Goal: Task Accomplishment & Management: Use online tool/utility

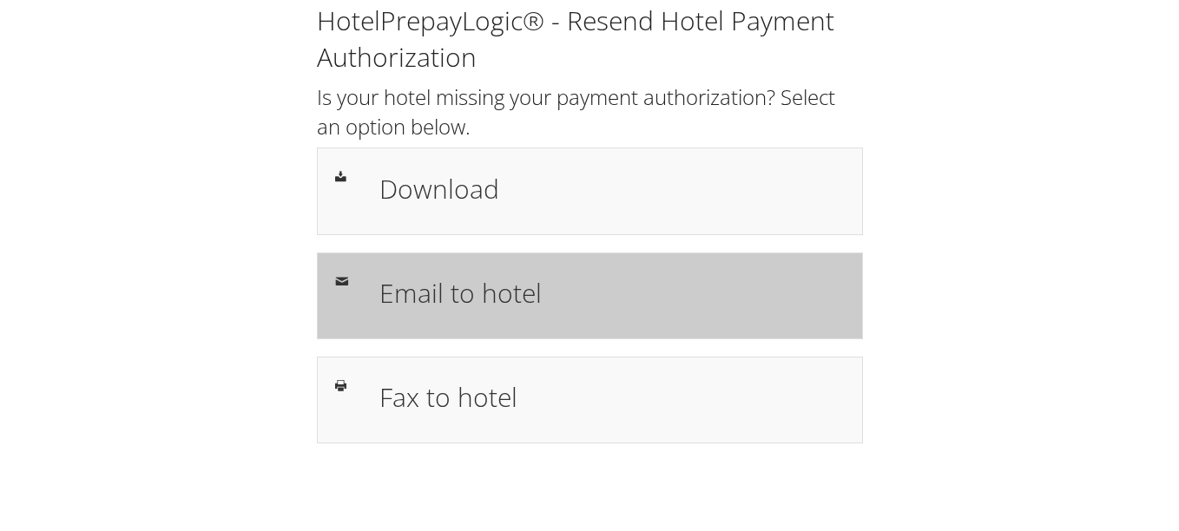
click at [525, 320] on div "Email to hotel" at bounding box center [611, 296] width 491 height 50
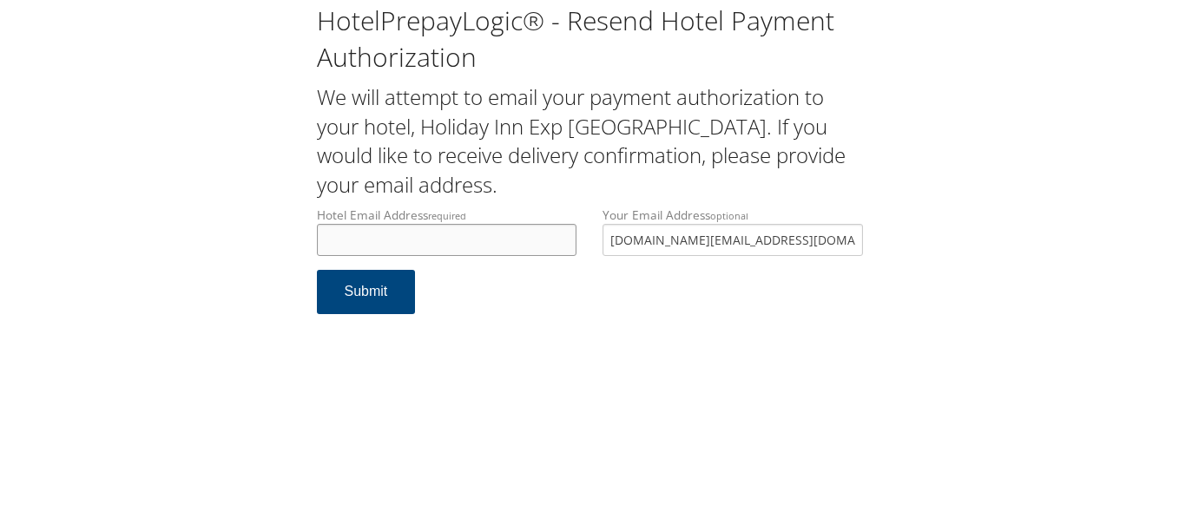
click at [475, 235] on input "Hotel Email Address required" at bounding box center [447, 240] width 260 height 32
type input "fd.plmrm@mmp72.com"
click at [512, 319] on form "Hotel Email Address required fd.plmrm@mmp72.com Hotel email address is required…" at bounding box center [590, 269] width 546 height 125
drag, startPoint x: 519, startPoint y: 241, endPoint x: 90, endPoint y: 217, distance: 429.6
click at [90, 217] on div "HotelPrepayLogic® - Resend Hotel Payment Authorization We will attempt to email…" at bounding box center [589, 166] width 1144 height 332
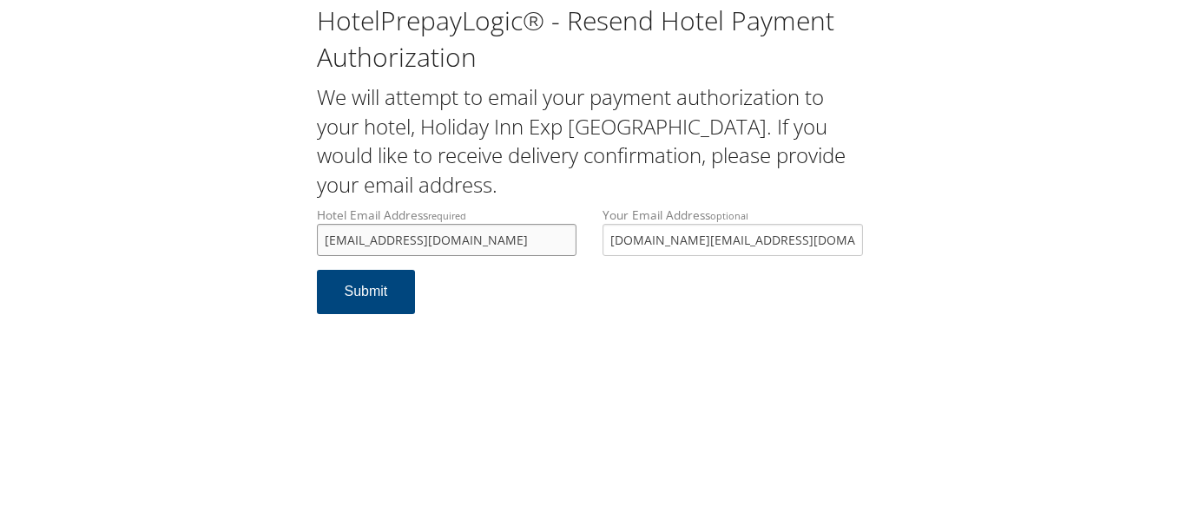
click at [485, 245] on input "fd.plmrm@mmp72.com" at bounding box center [447, 240] width 260 height 32
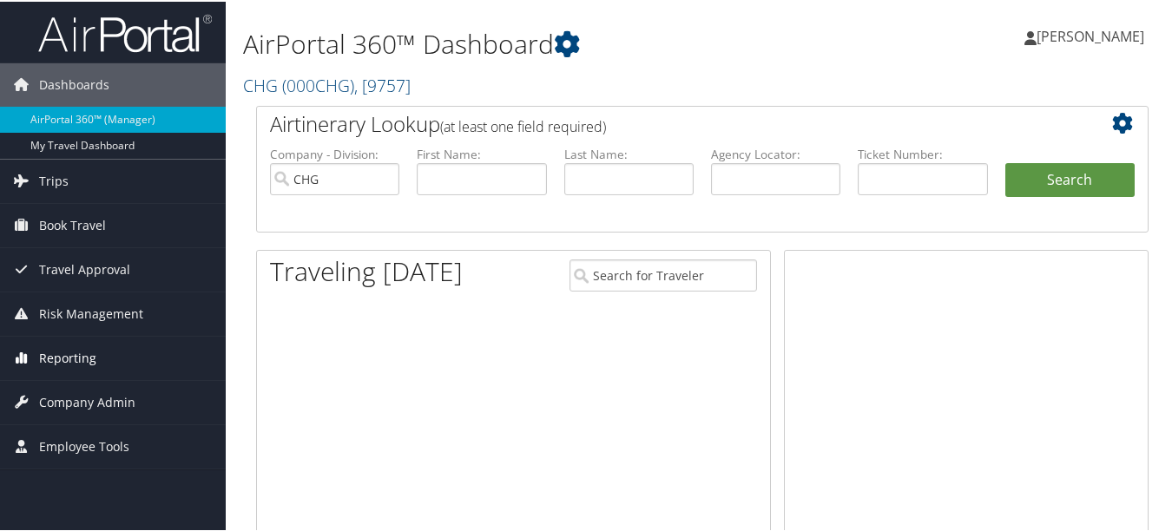
click at [56, 353] on span "Reporting" at bounding box center [67, 356] width 57 height 43
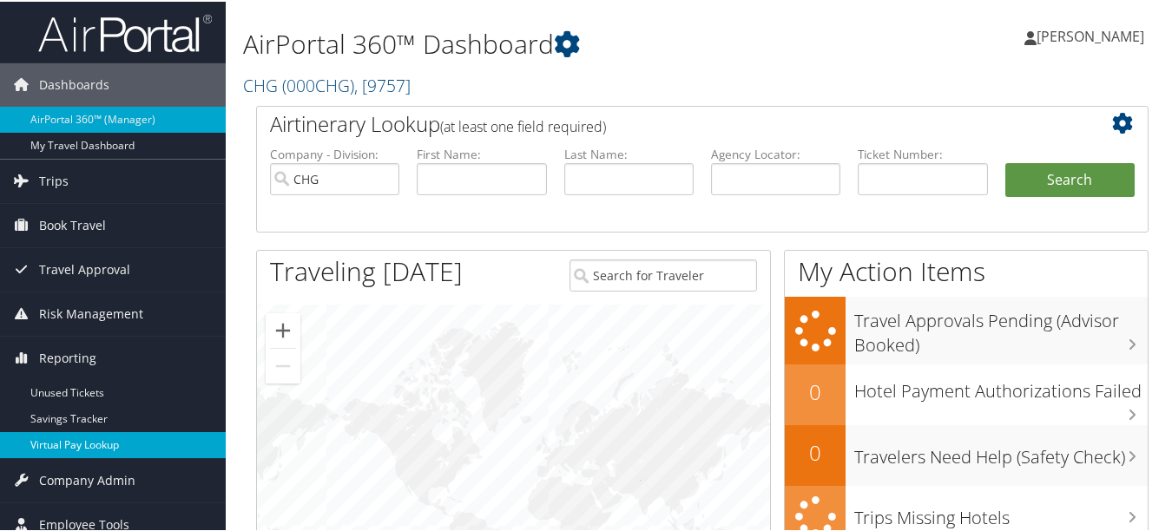
click at [93, 447] on link "Virtual Pay Lookup" at bounding box center [113, 444] width 226 height 26
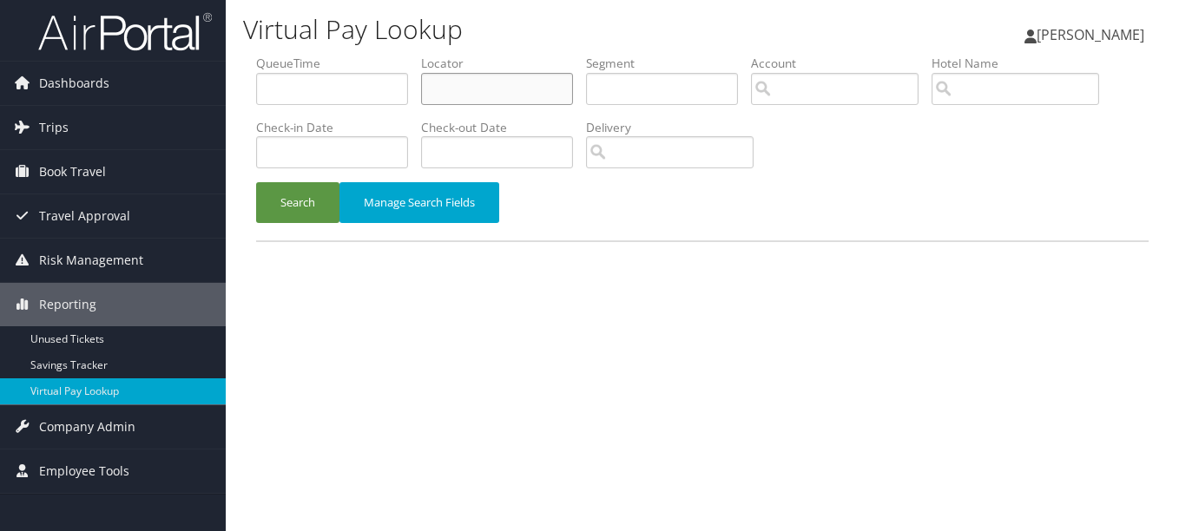
click at [446, 97] on input "text" at bounding box center [497, 89] width 152 height 32
paste input "MEHQAT"
click at [256, 182] on button "Search" at bounding box center [297, 202] width 83 height 41
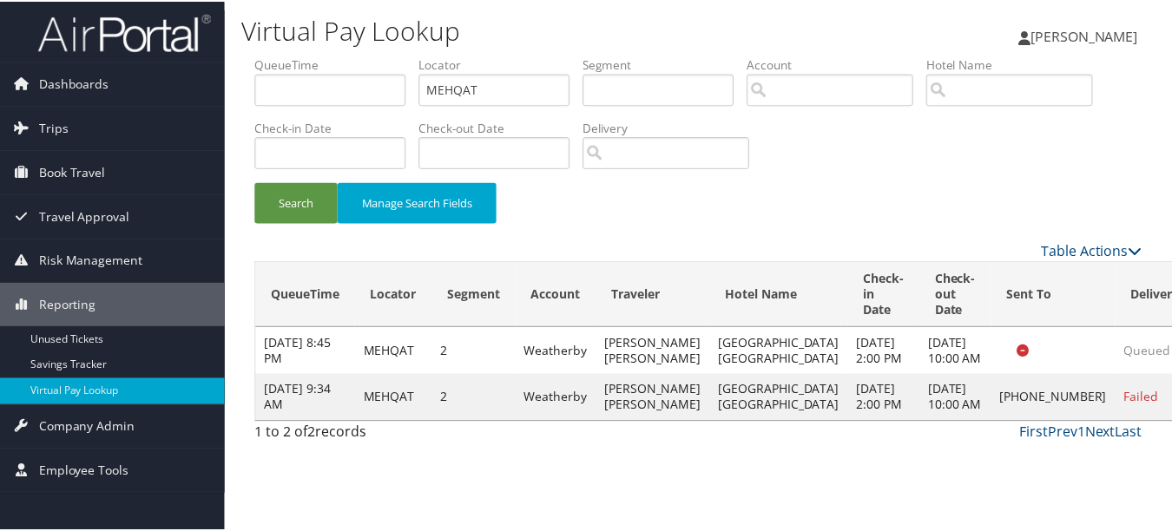
scroll to position [27, 0]
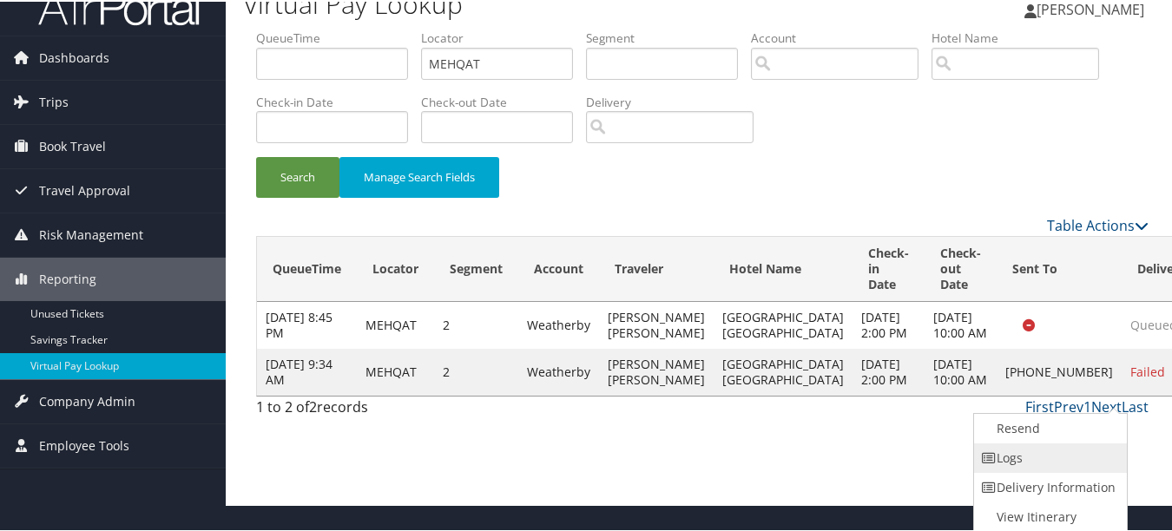
click at [1063, 457] on link "Logs" at bounding box center [1048, 457] width 148 height 30
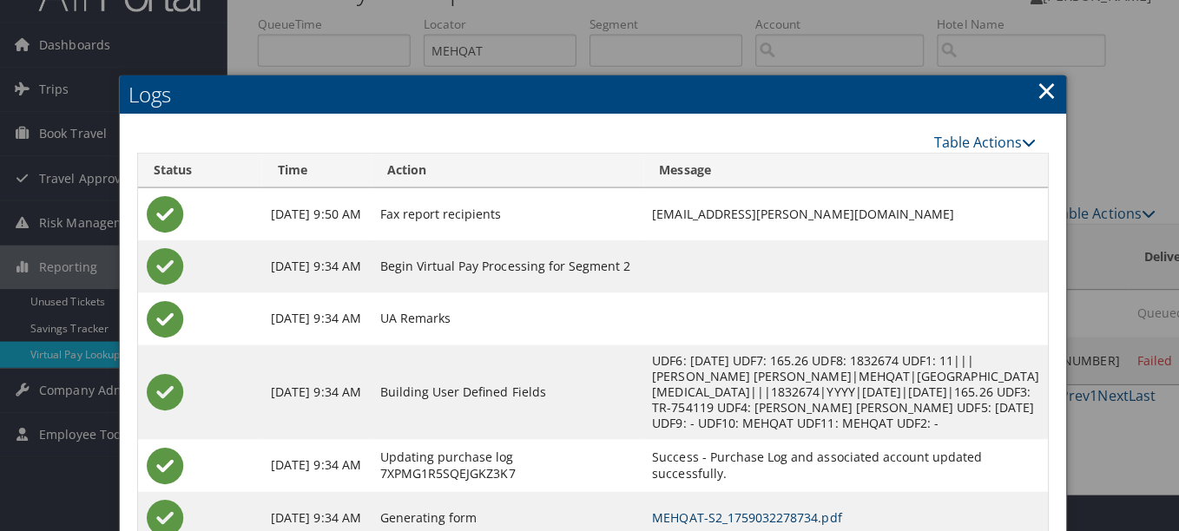
scroll to position [0, 0]
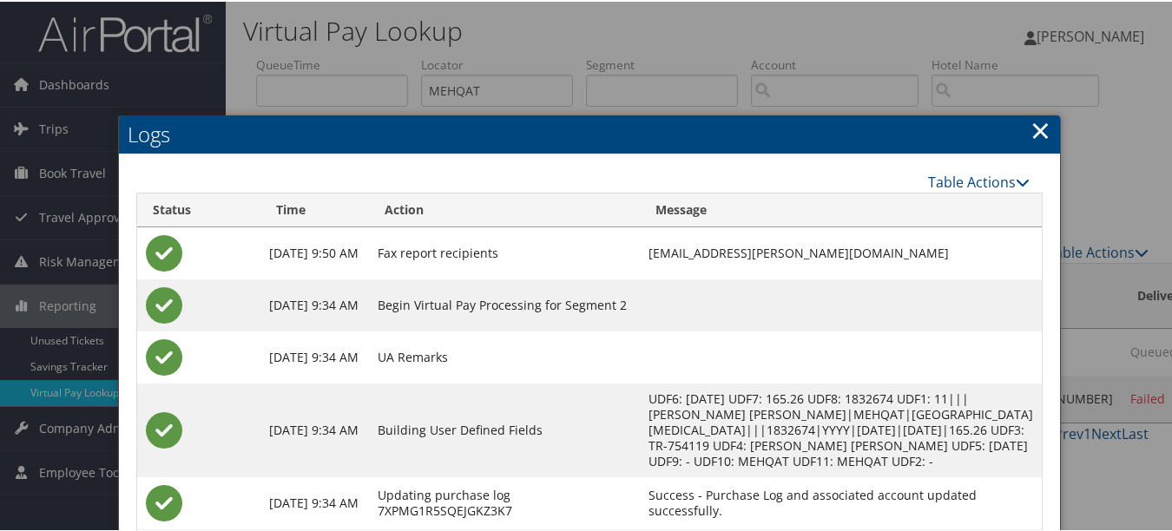
drag, startPoint x: 1037, startPoint y: 126, endPoint x: 996, endPoint y: 127, distance: 40.8
click at [1037, 126] on link "×" at bounding box center [1041, 128] width 20 height 35
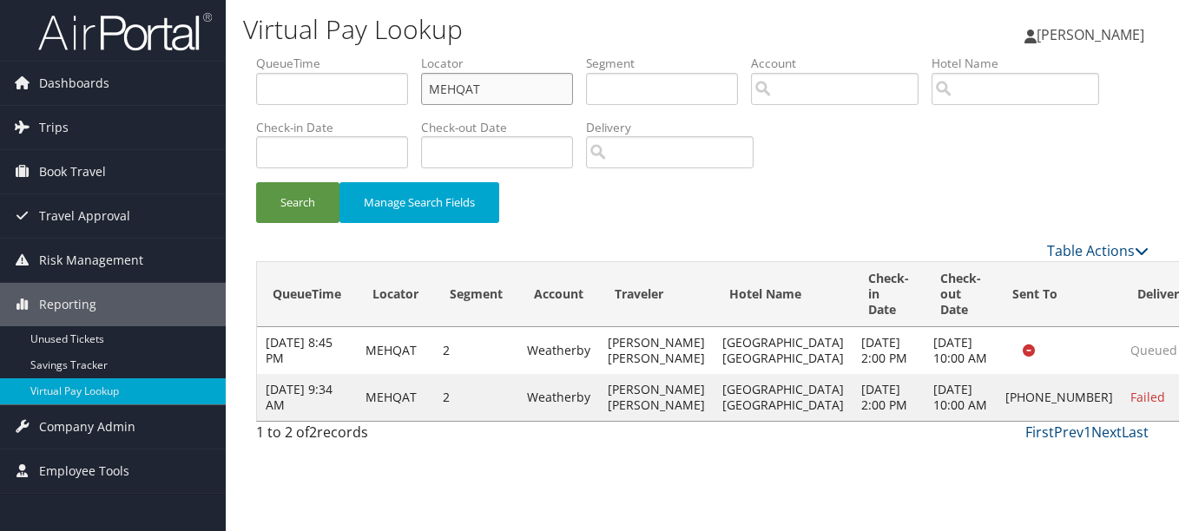
drag, startPoint x: 546, startPoint y: 80, endPoint x: 272, endPoint y: 80, distance: 274.4
click at [286, 55] on ul "QueueTime Locator MEHQAT Segment Account Traveler Hotel Name Check-in Date Chec…" at bounding box center [702, 55] width 893 height 0
paste input "IFQUGJ"
type input "IFQUGJ"
click at [256, 182] on button "Search" at bounding box center [297, 202] width 83 height 41
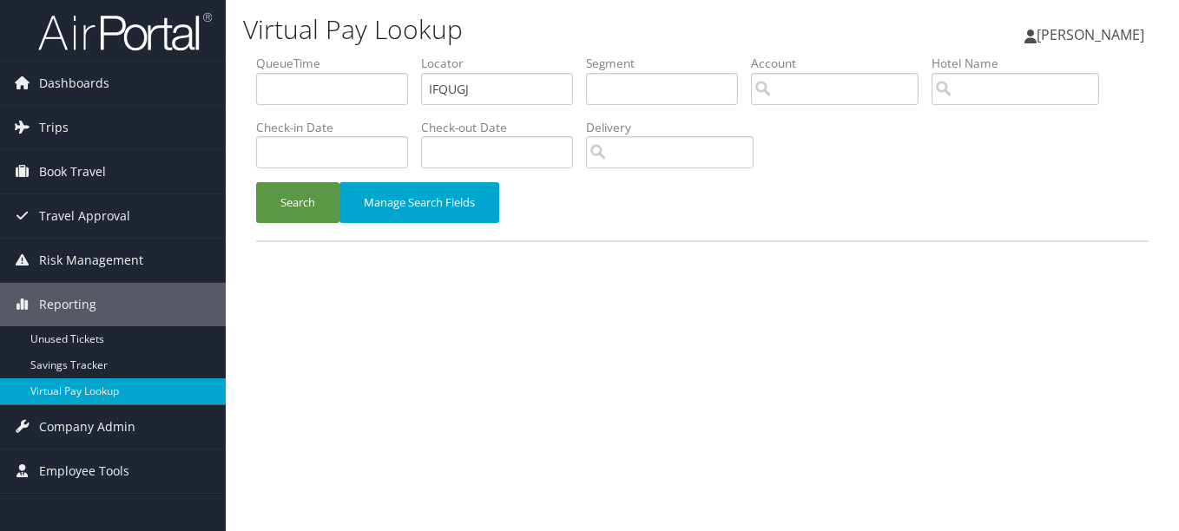
click at [289, 55] on ul "QueueTime Locator IFQUGJ Segment Account Traveler Hotel Name Check-in Date Chec…" at bounding box center [702, 55] width 893 height 0
click at [256, 182] on button "Search" at bounding box center [297, 202] width 83 height 41
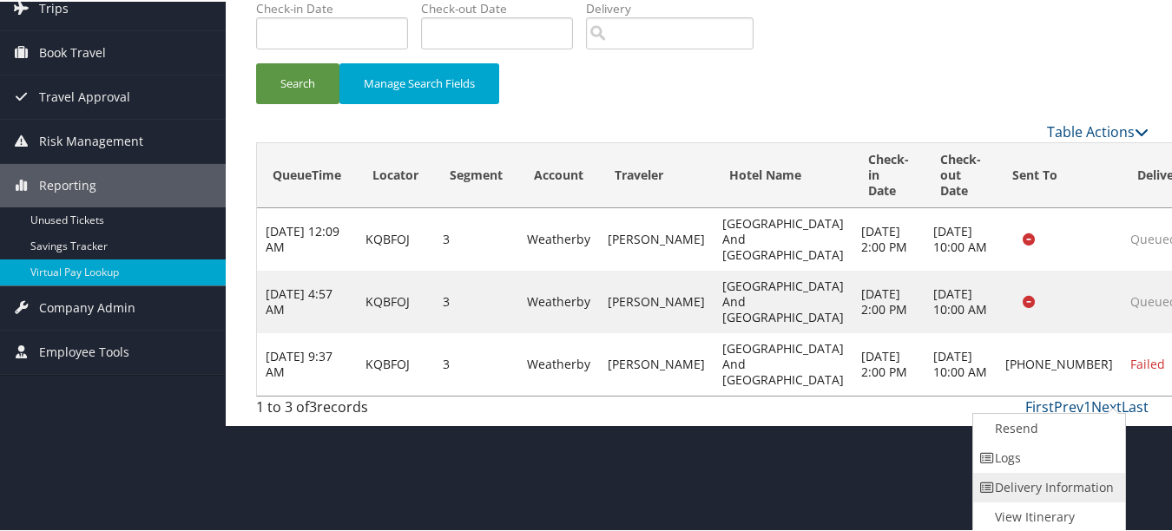
click at [1090, 474] on link "Delivery Information" at bounding box center [1047, 486] width 148 height 30
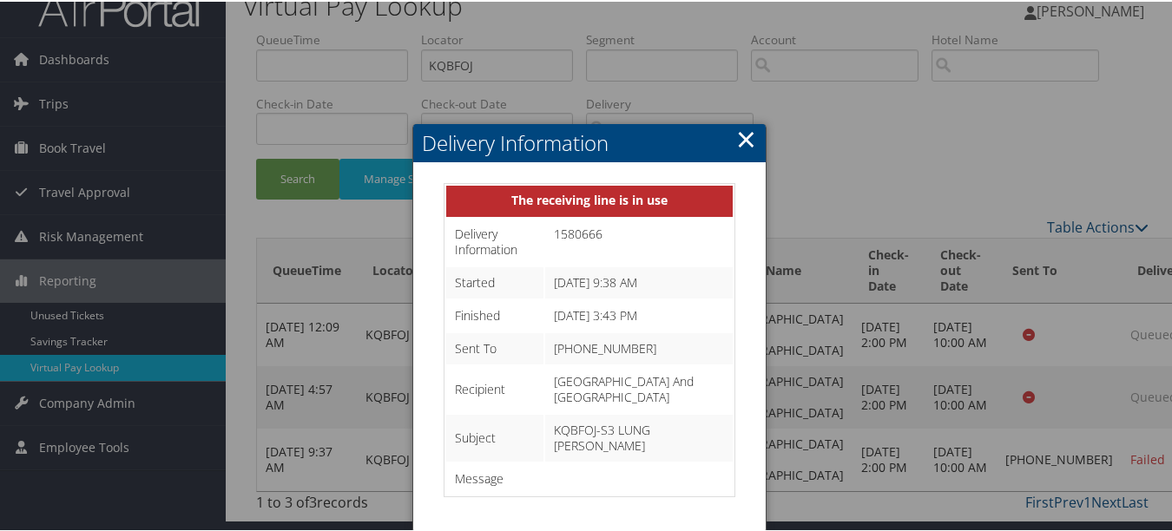
drag, startPoint x: 737, startPoint y: 98, endPoint x: 797, endPoint y: 142, distance: 74.0
click at [738, 120] on link "×" at bounding box center [746, 137] width 20 height 35
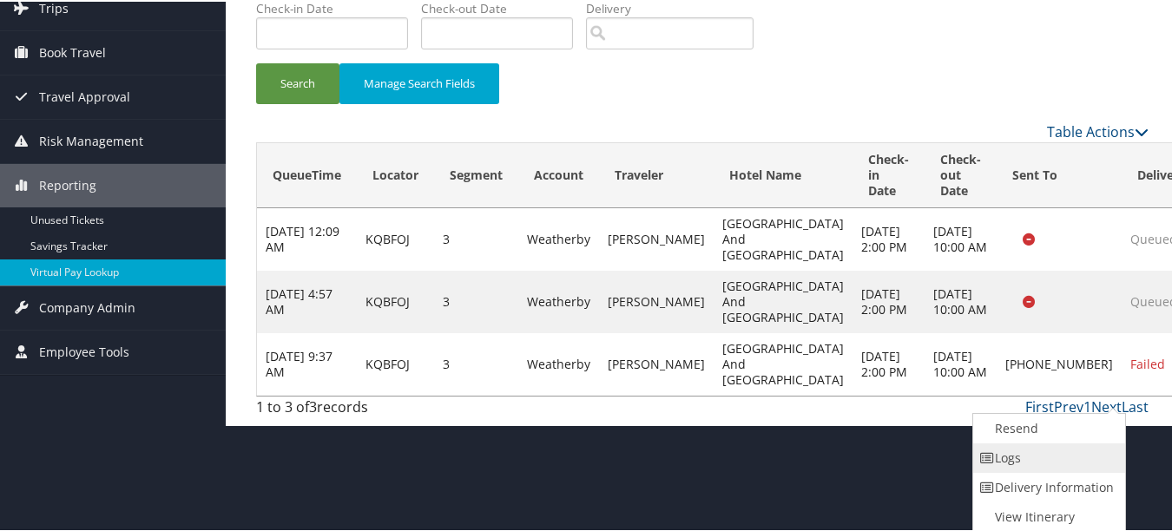
click at [1091, 461] on link "Logs" at bounding box center [1047, 457] width 148 height 30
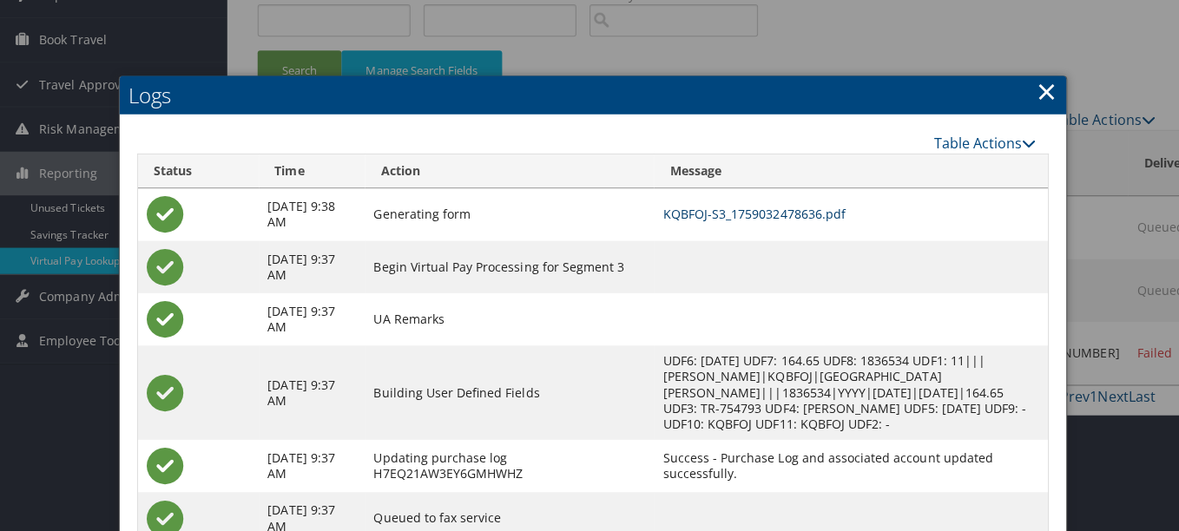
scroll to position [0, 0]
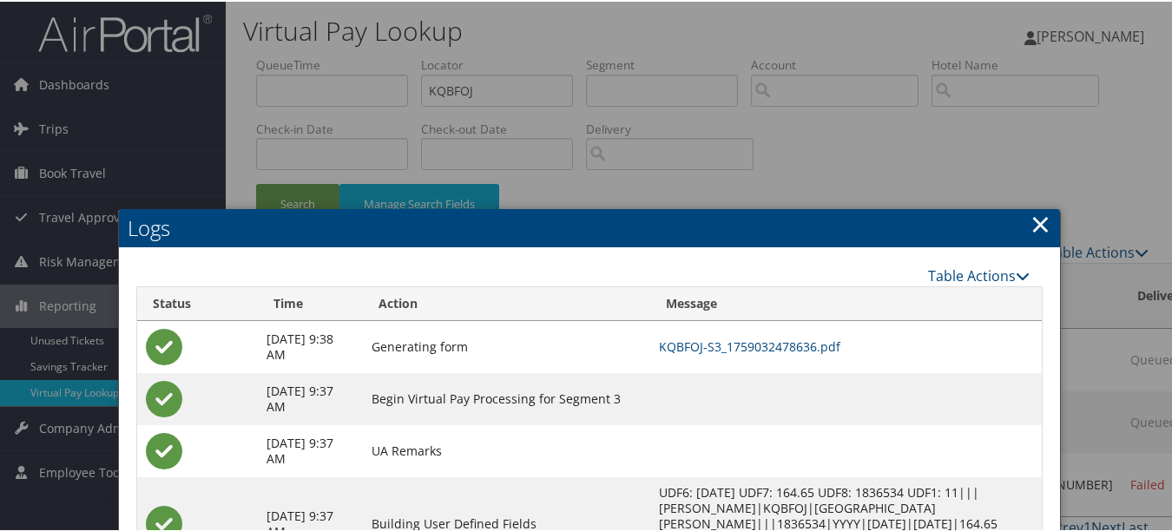
click at [1032, 220] on link "×" at bounding box center [1041, 222] width 20 height 35
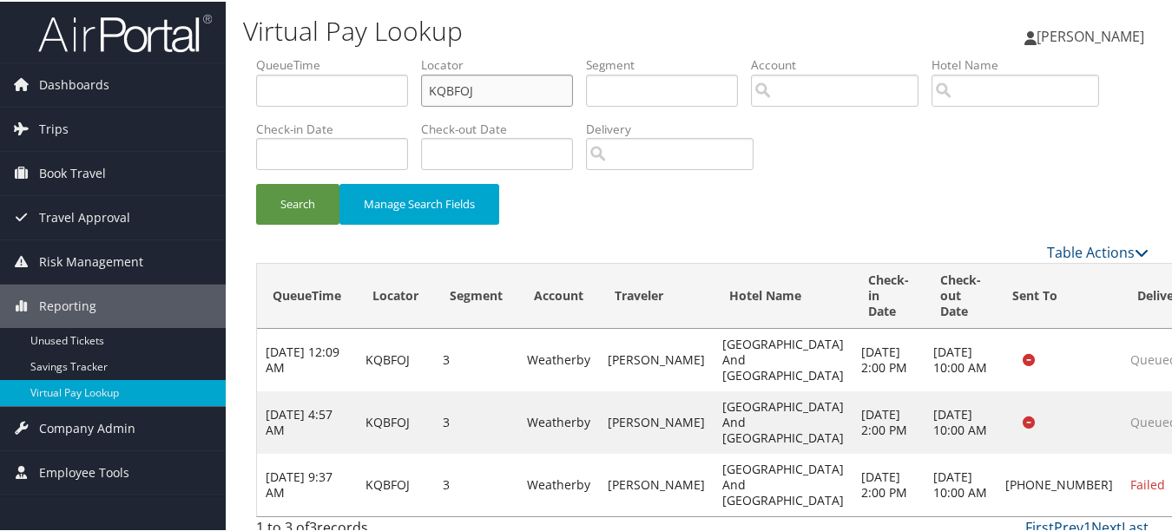
drag, startPoint x: 525, startPoint y: 96, endPoint x: 364, endPoint y: 87, distance: 161.7
click at [364, 55] on ul "QueueTime Locator KQBFOJ Segment Account Traveler Hotel Name Check-in Date Chec…" at bounding box center [702, 55] width 893 height 0
paste input "UDVLSG"
type input "UDVLSG"
click at [256, 182] on button "Search" at bounding box center [297, 202] width 83 height 41
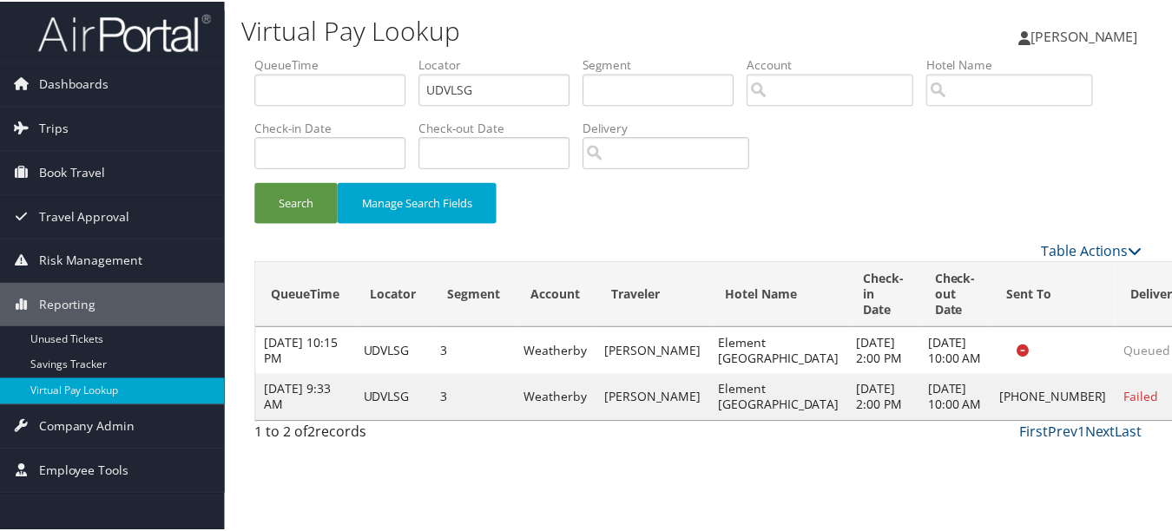
scroll to position [27, 0]
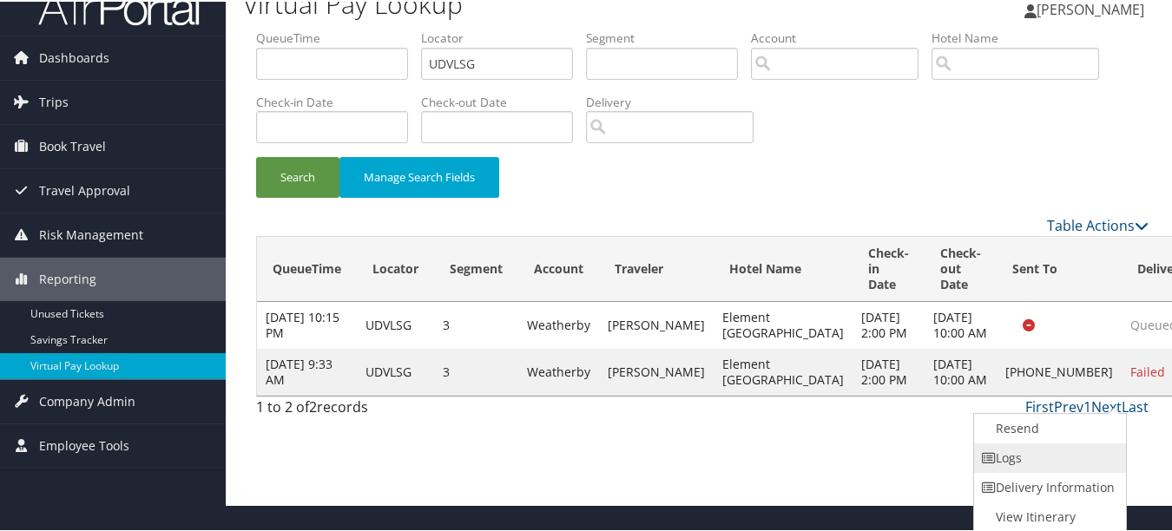
click at [1080, 443] on link "Logs" at bounding box center [1048, 457] width 148 height 30
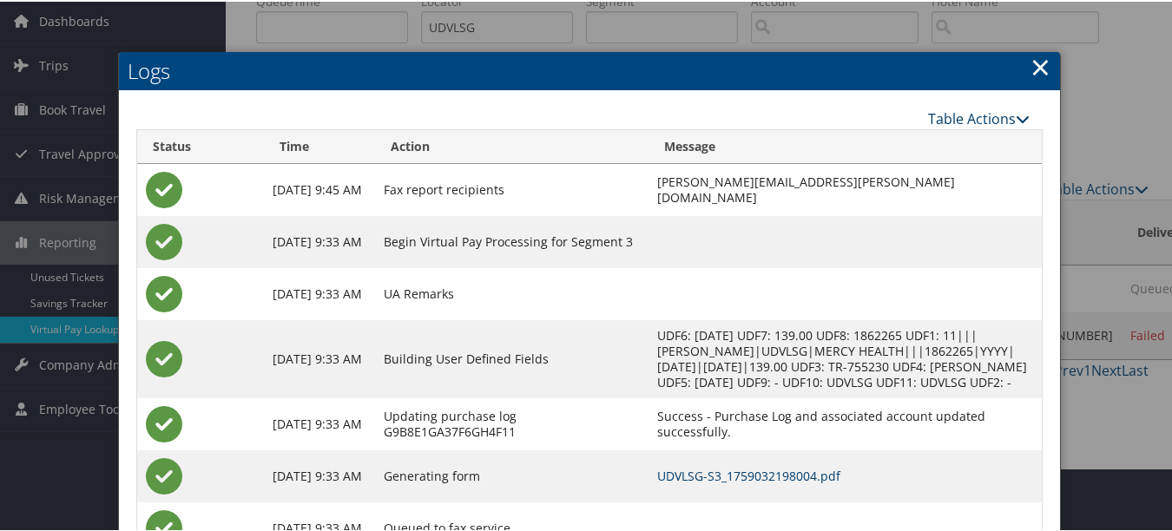
scroll to position [0, 0]
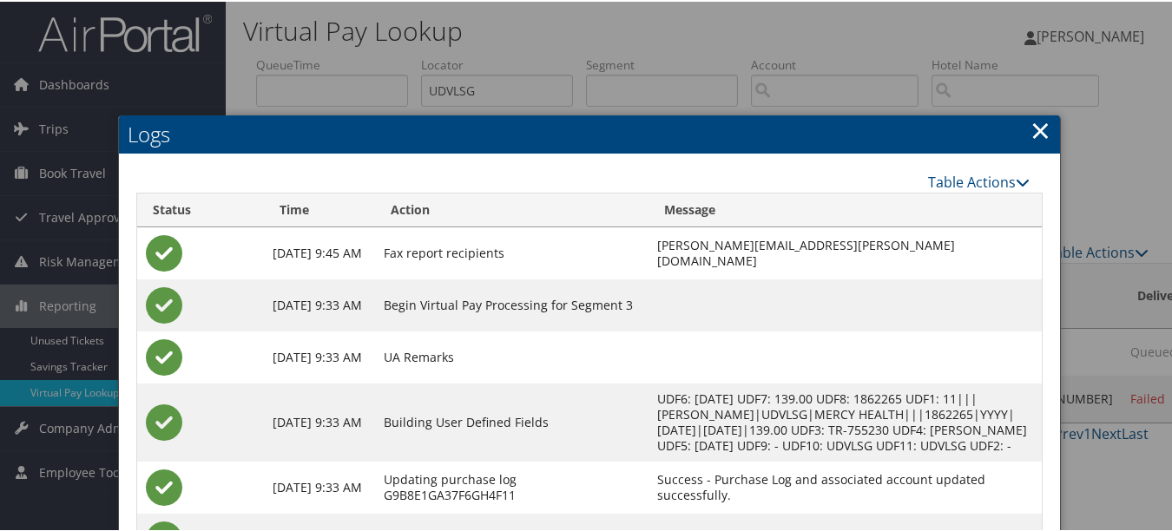
click at [1035, 127] on link "×" at bounding box center [1041, 128] width 20 height 35
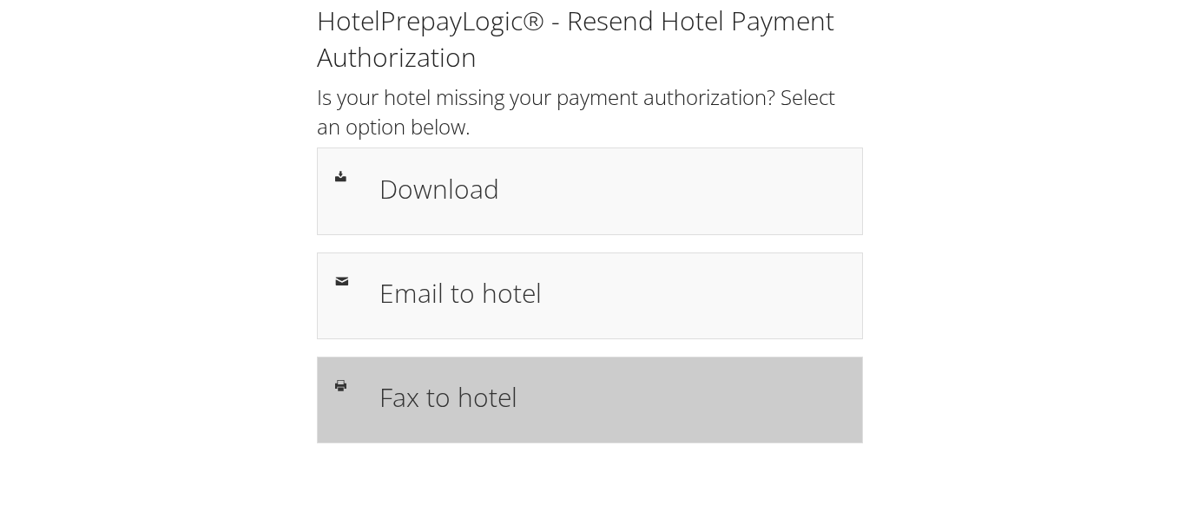
click at [470, 386] on h1 "Fax to hotel" at bounding box center [611, 397] width 465 height 39
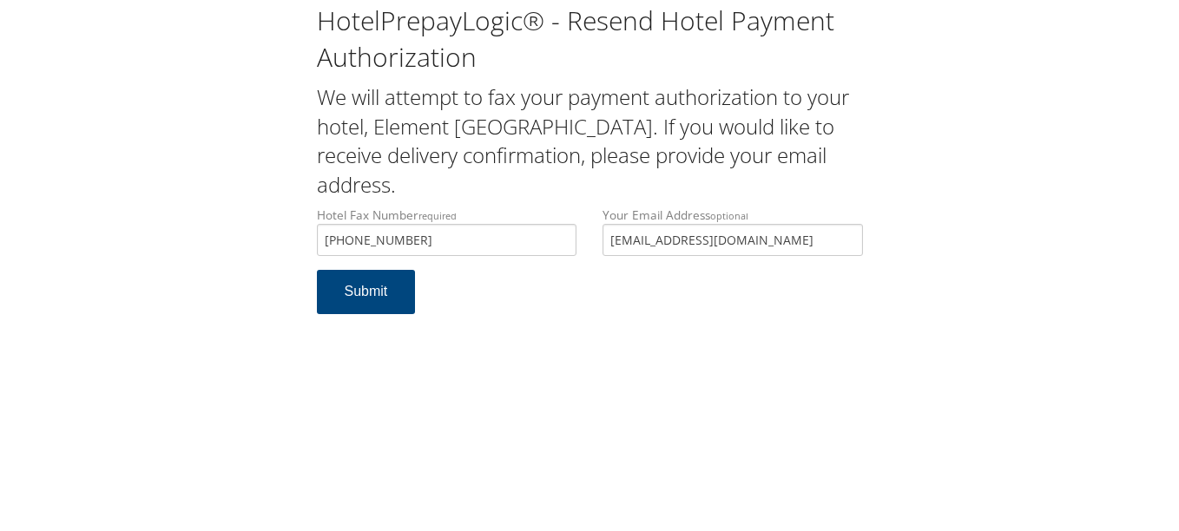
click at [608, 246] on input "irisbaccam@gmail.com" at bounding box center [733, 240] width 260 height 32
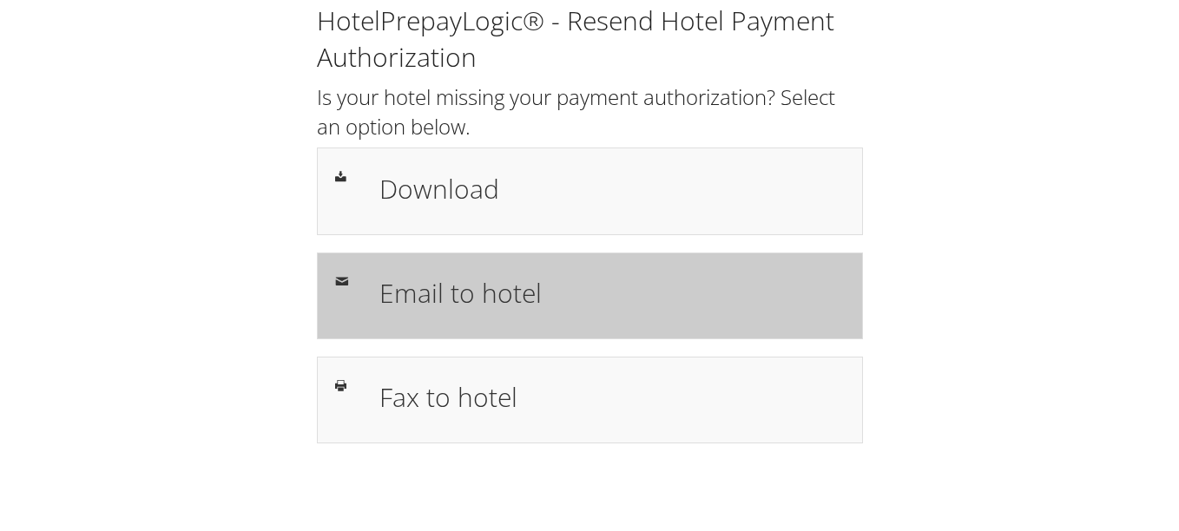
click at [477, 318] on div "Email to hotel" at bounding box center [611, 296] width 491 height 50
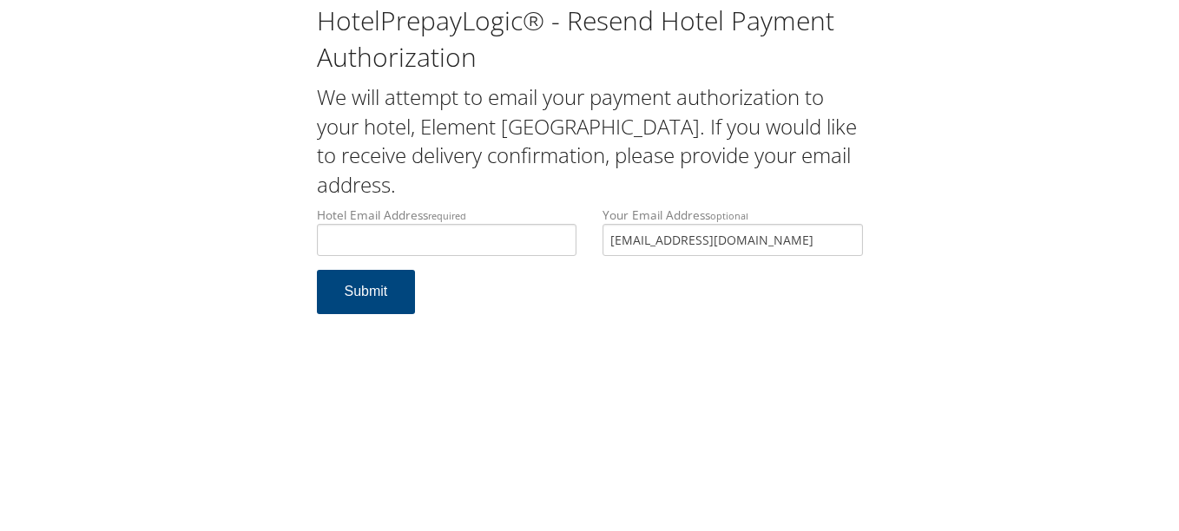
click at [524, 240] on div "Hotel Email Address required Hotel email address is required Your Email Address…" at bounding box center [590, 238] width 572 height 63
click at [454, 244] on input "Hotel Email Address required" at bounding box center [447, 240] width 260 height 32
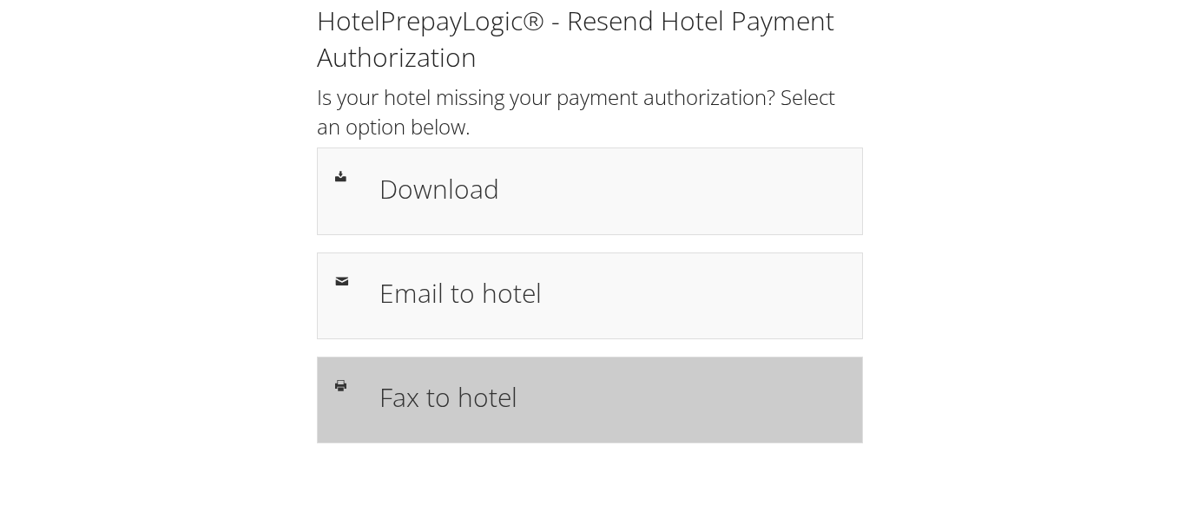
drag, startPoint x: 0, startPoint y: 0, endPoint x: 444, endPoint y: 380, distance: 584.4
click at [444, 380] on h1 "Fax to hotel" at bounding box center [611, 397] width 465 height 39
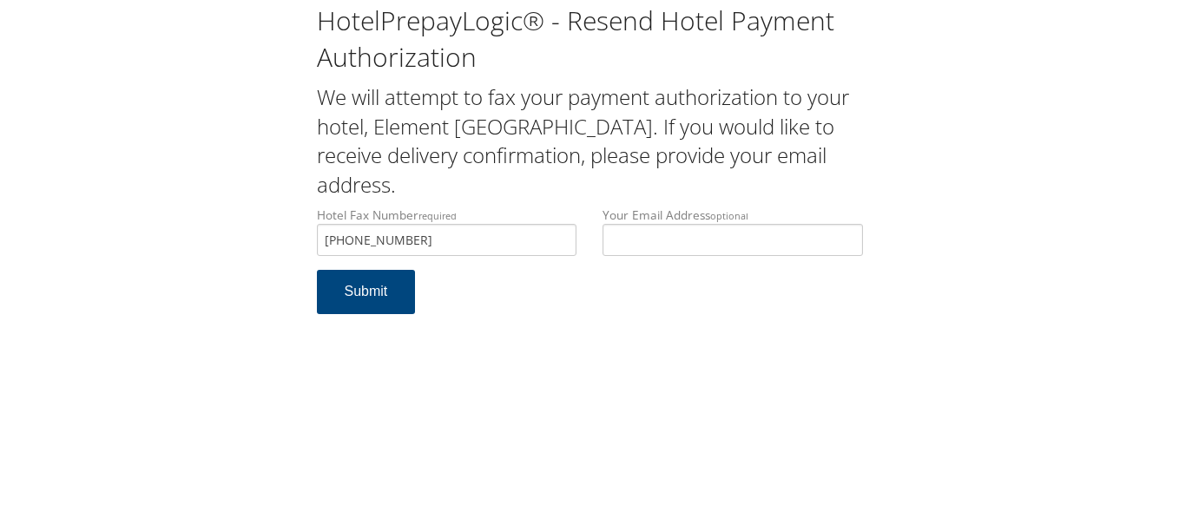
click at [317, 270] on button "Submit" at bounding box center [366, 292] width 99 height 44
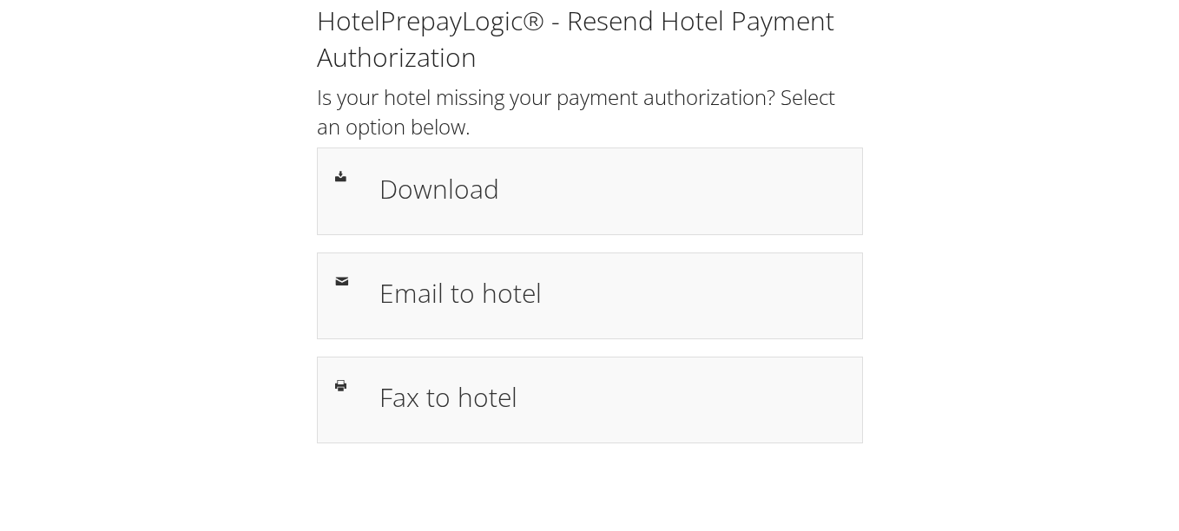
click at [536, 312] on h1 "Email to hotel" at bounding box center [611, 293] width 465 height 39
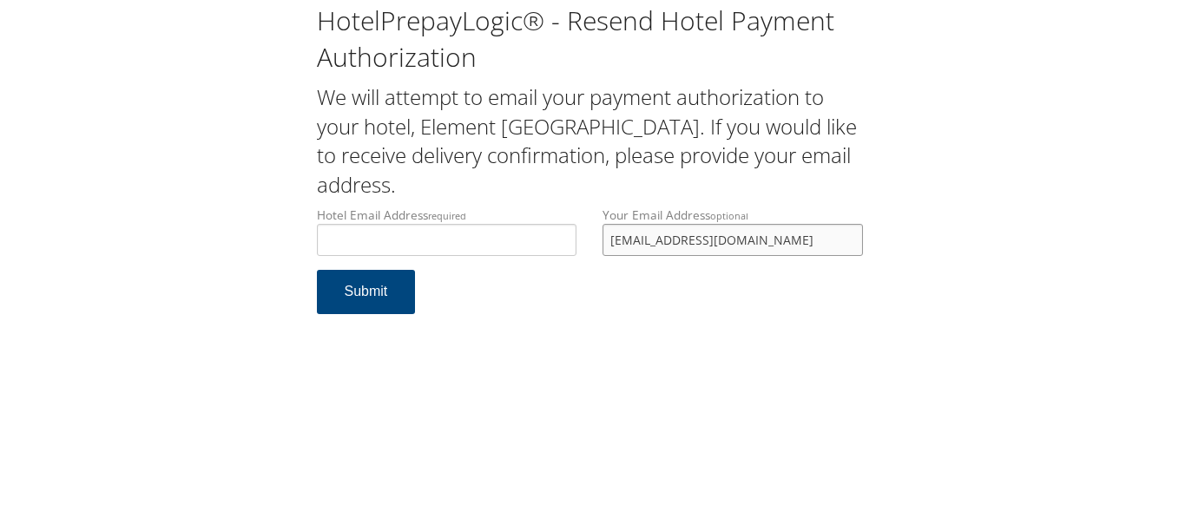
drag, startPoint x: 793, startPoint y: 239, endPoint x: 522, endPoint y: 264, distance: 272.1
click at [522, 264] on div "Hotel Email Address required Hotel email address is required Your Email Address…" at bounding box center [590, 238] width 572 height 63
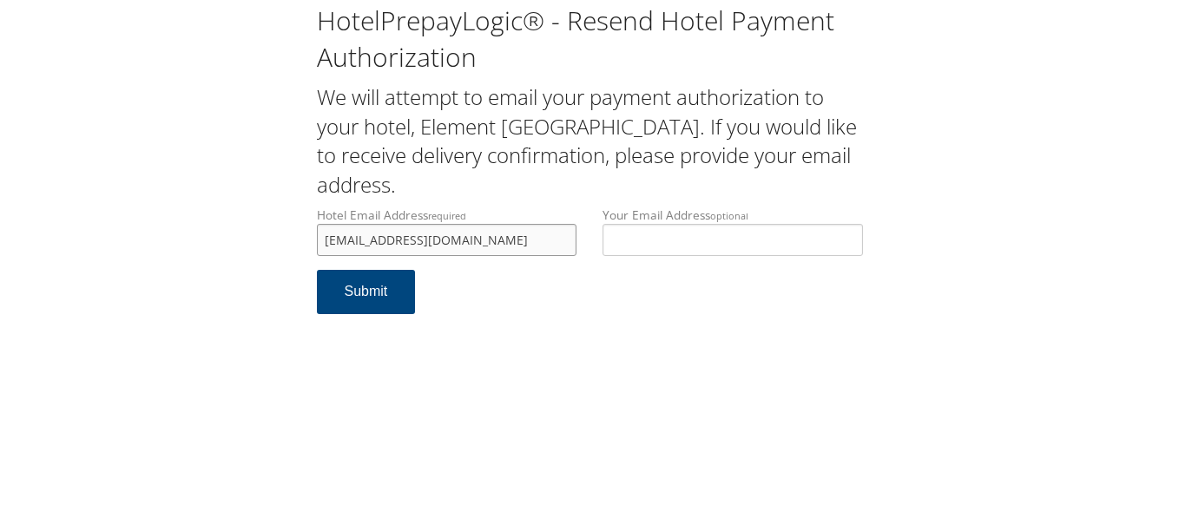
type input "bjones@midashospitality.com"
click at [583, 274] on form "Hotel Email Address required bjones@midashospitality.com Hotel email address is…" at bounding box center [590, 269] width 546 height 125
click at [374, 279] on button "Submit" at bounding box center [366, 292] width 99 height 44
drag, startPoint x: 540, startPoint y: 239, endPoint x: 296, endPoint y: 244, distance: 244.1
click at [296, 244] on div "HotelPrepayLogic® - Resend Hotel Payment Authorization We will attempt to email…" at bounding box center [589, 166] width 1144 height 332
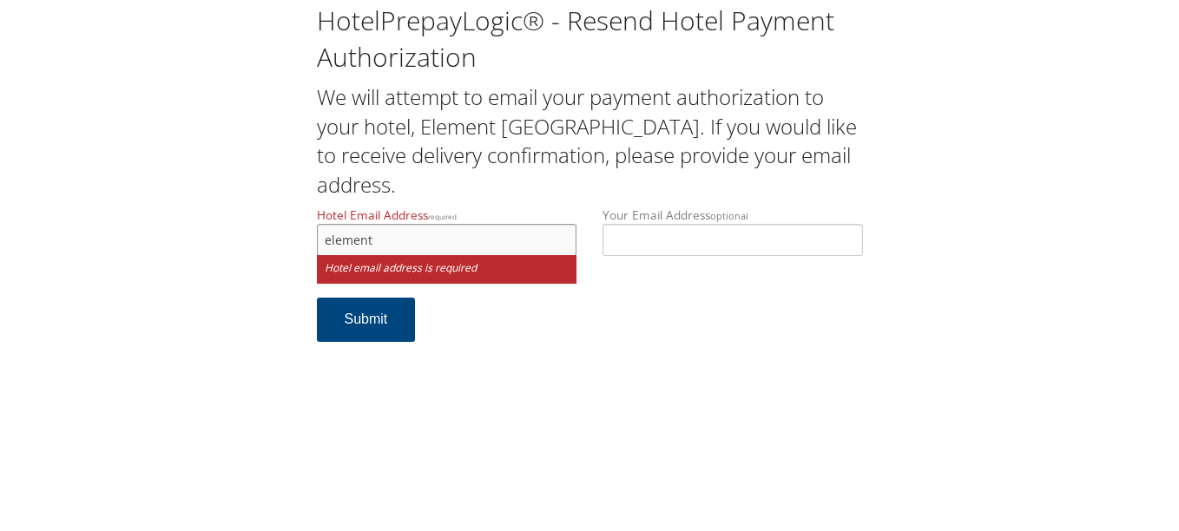
click at [473, 245] on input "element" at bounding box center [447, 240] width 260 height 32
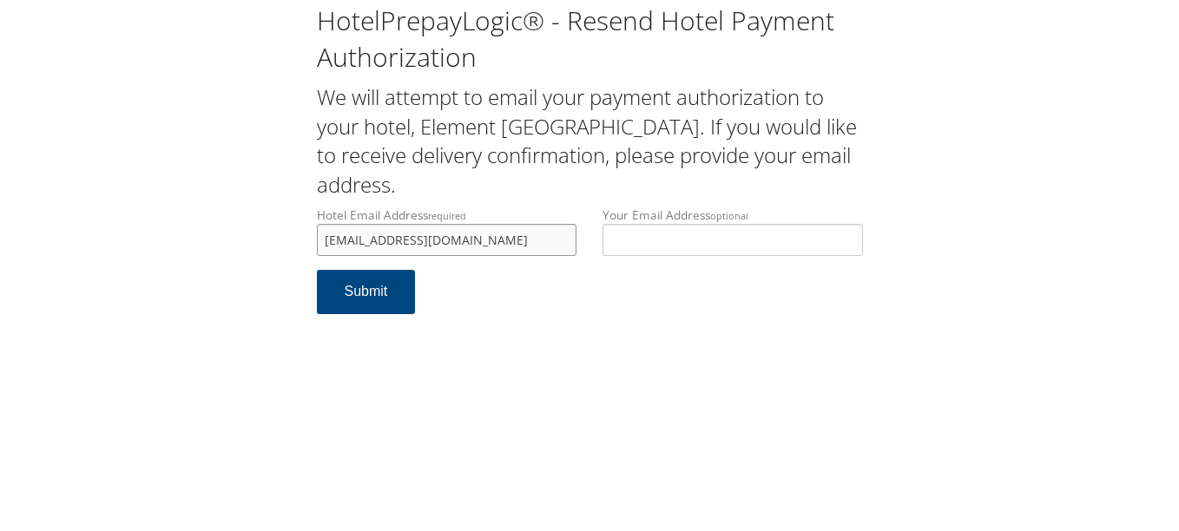
type input "elementspringfieldsouth@midashospitality.com"
click at [647, 406] on div "HotelPrepayLogic® - Resend Hotel Payment Authorization We will attempt to email…" at bounding box center [589, 265] width 1179 height 531
click at [397, 288] on button "Submit" at bounding box center [366, 292] width 99 height 44
click at [566, 247] on input "[EMAIL_ADDRESS][DOMAIN_NAME]" at bounding box center [447, 240] width 260 height 32
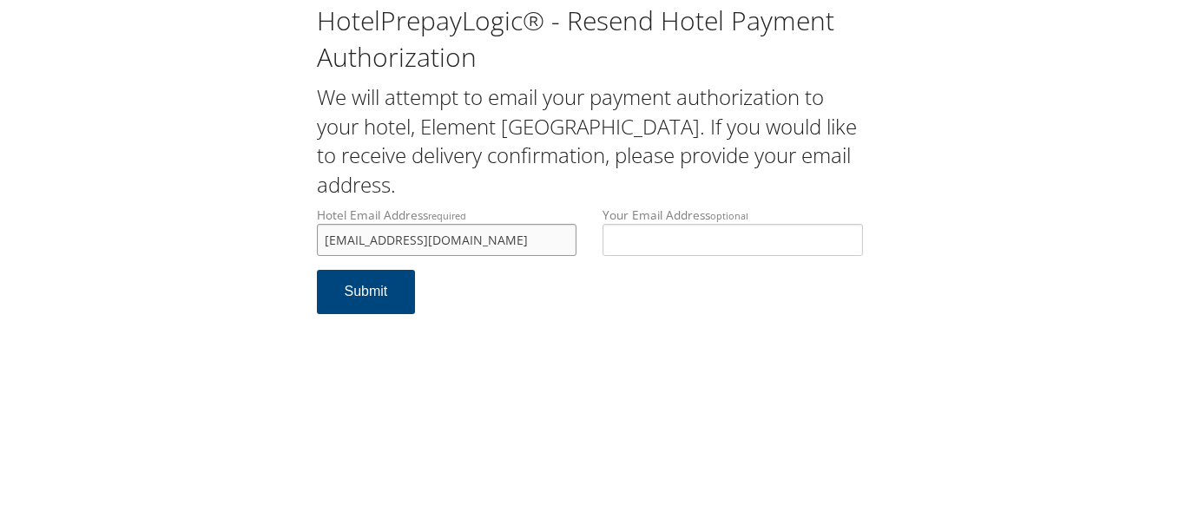
scroll to position [0, 25]
click at [521, 241] on input "[EMAIL_ADDRESS][DOMAIN_NAME]" at bounding box center [447, 240] width 260 height 32
click at [382, 300] on button "Submit" at bounding box center [366, 292] width 99 height 44
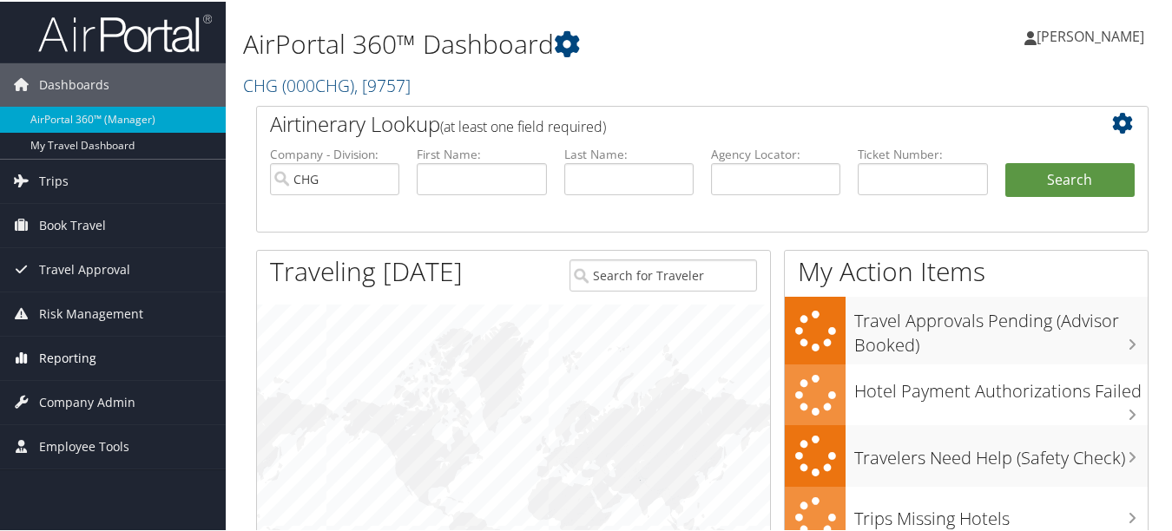
click at [153, 367] on link "Reporting" at bounding box center [113, 356] width 226 height 43
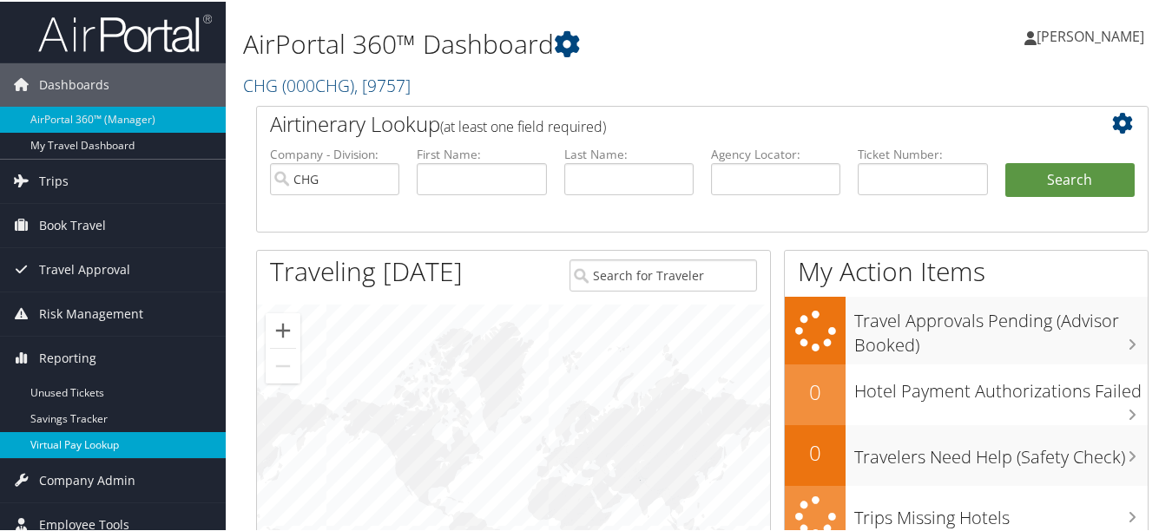
click at [126, 440] on link "Virtual Pay Lookup" at bounding box center [113, 444] width 226 height 26
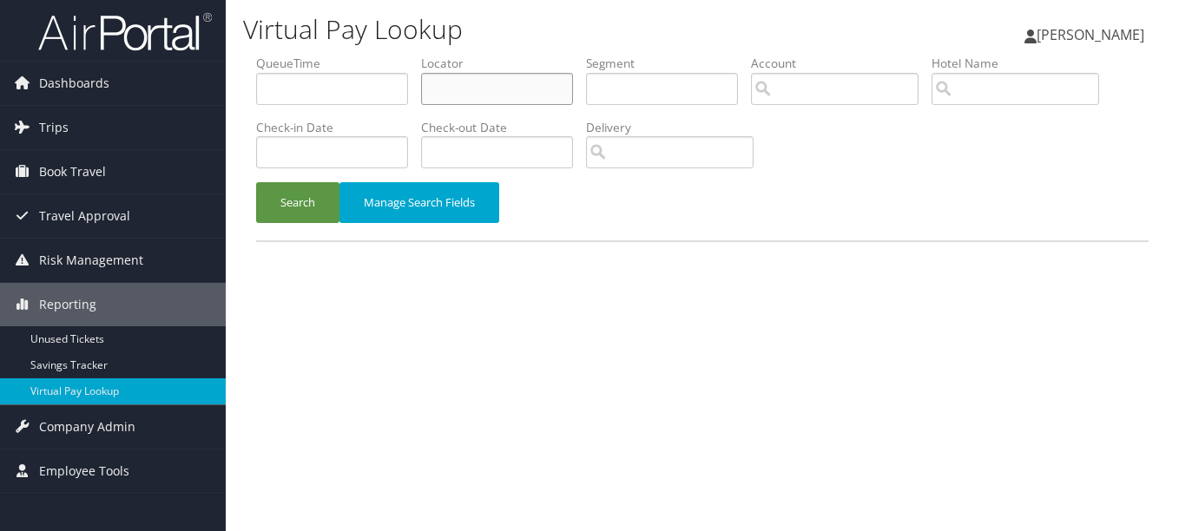
click at [515, 96] on input "text" at bounding box center [497, 89] width 152 height 32
paste input "JCMUZO"
type input "JCMUZO"
click at [256, 182] on button "Search" at bounding box center [297, 202] width 83 height 41
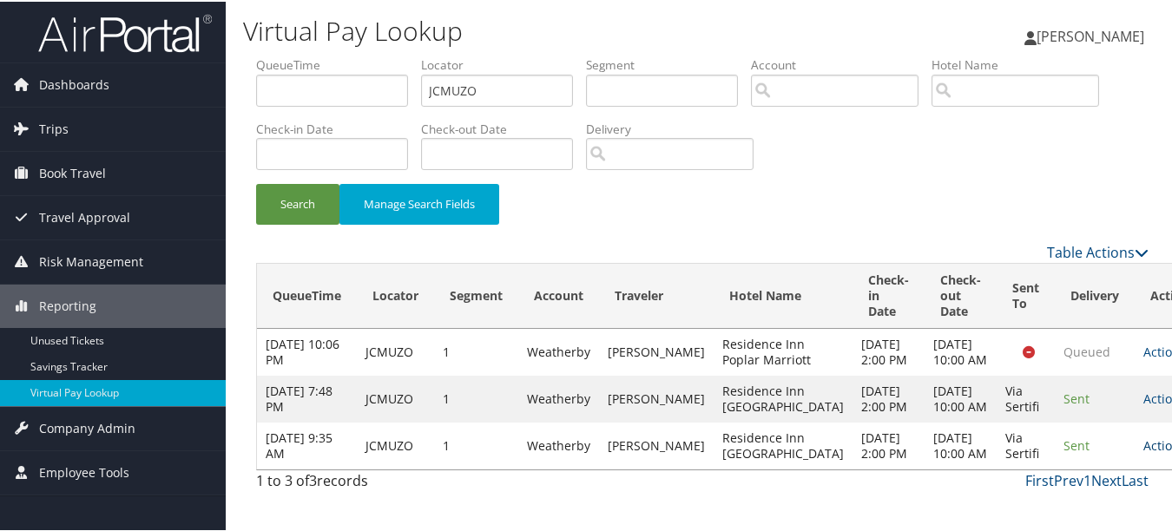
click at [1144, 452] on link "Actions" at bounding box center [1171, 444] width 55 height 16
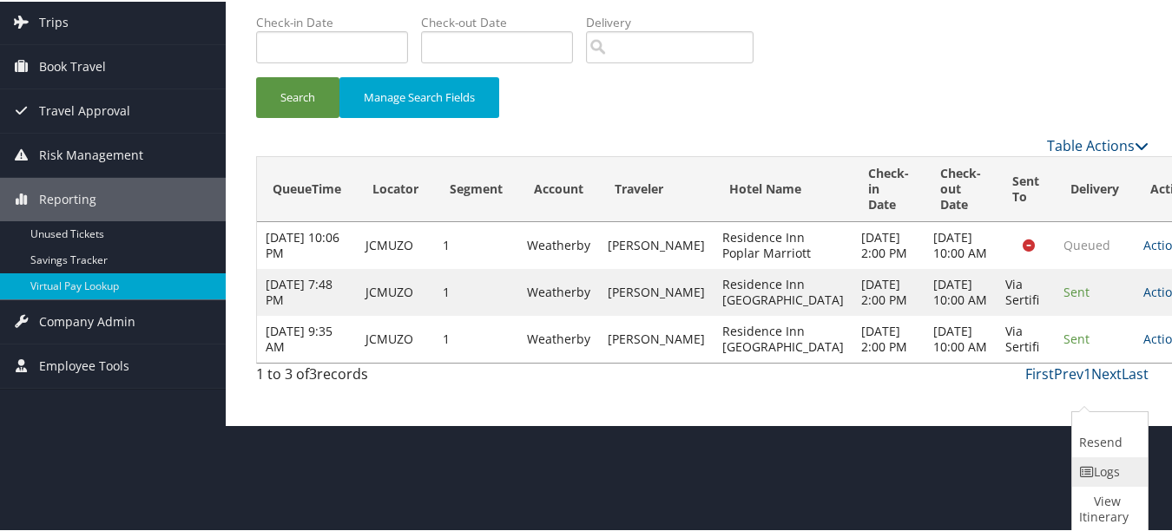
click at [1073, 466] on link "Logs" at bounding box center [1107, 471] width 71 height 30
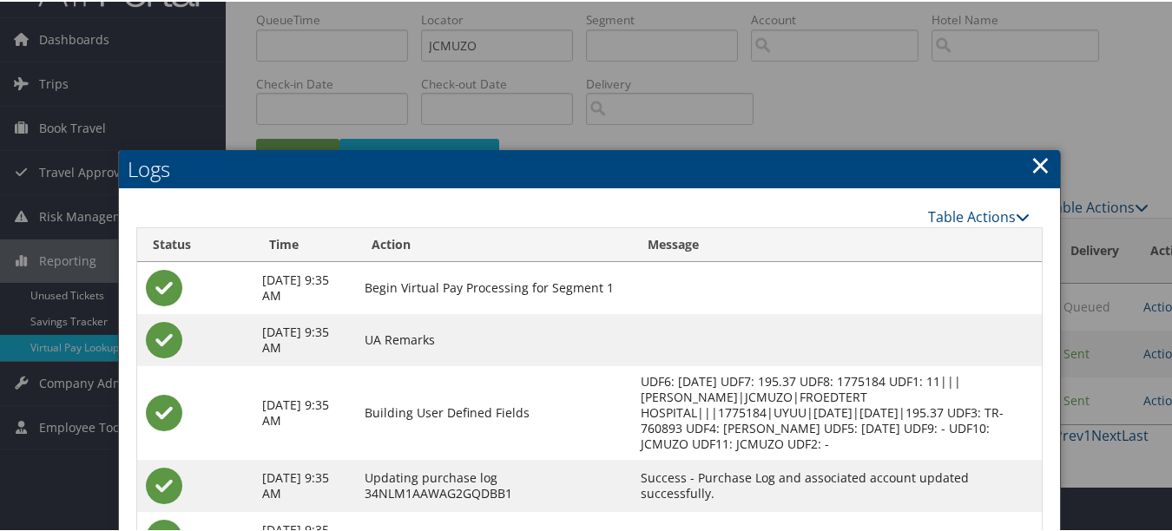
scroll to position [229, 0]
